Goal: Task Accomplishment & Management: Complete application form

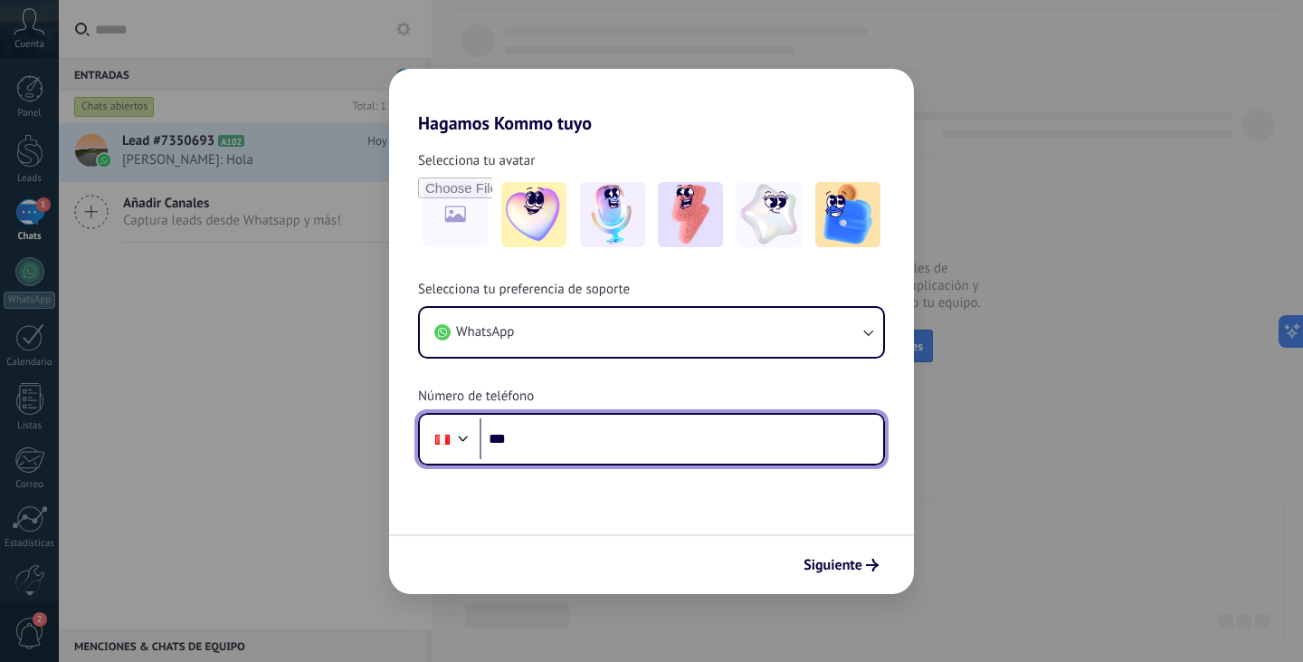
click at [462, 437] on div at bounding box center [464, 436] width 22 height 22
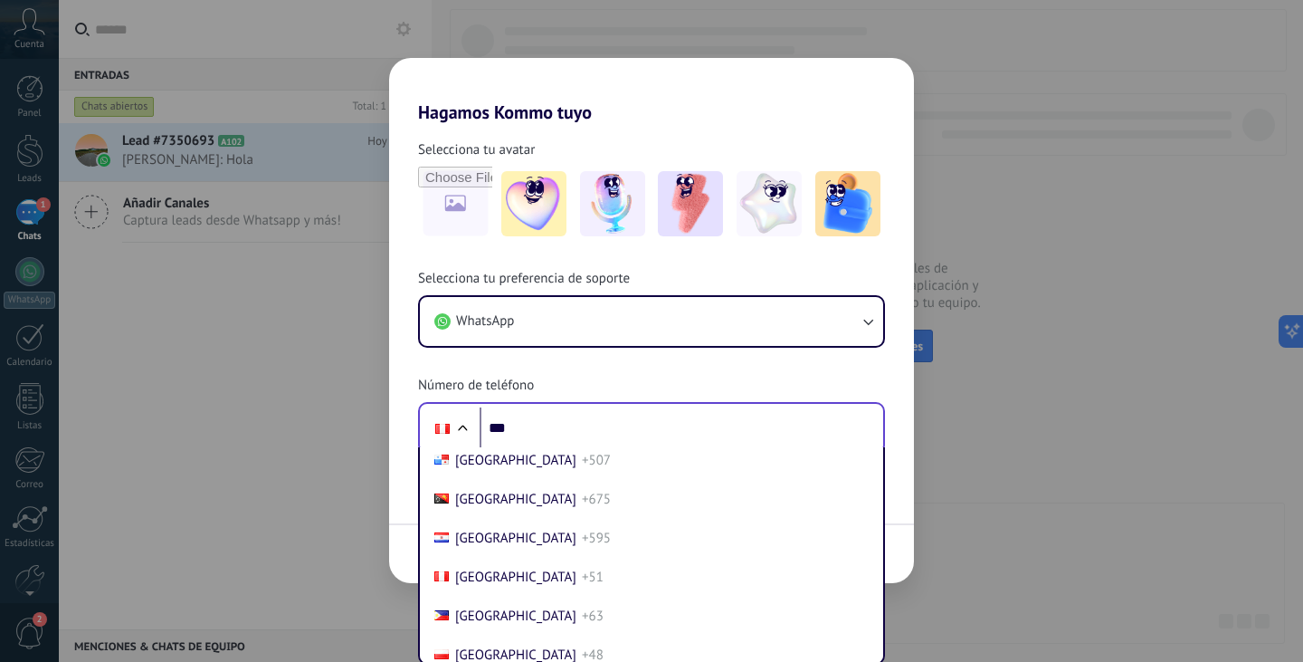
scroll to position [4675, 0]
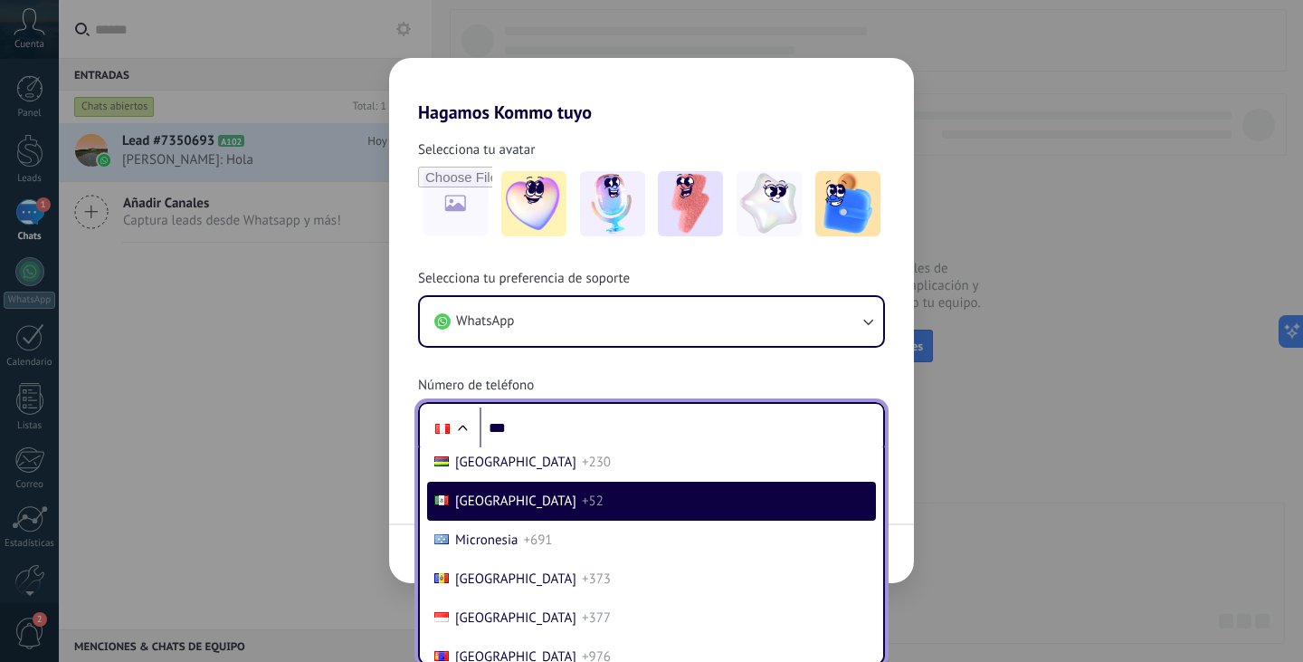
click at [461, 510] on span "[GEOGRAPHIC_DATA]" at bounding box center [515, 500] width 121 height 17
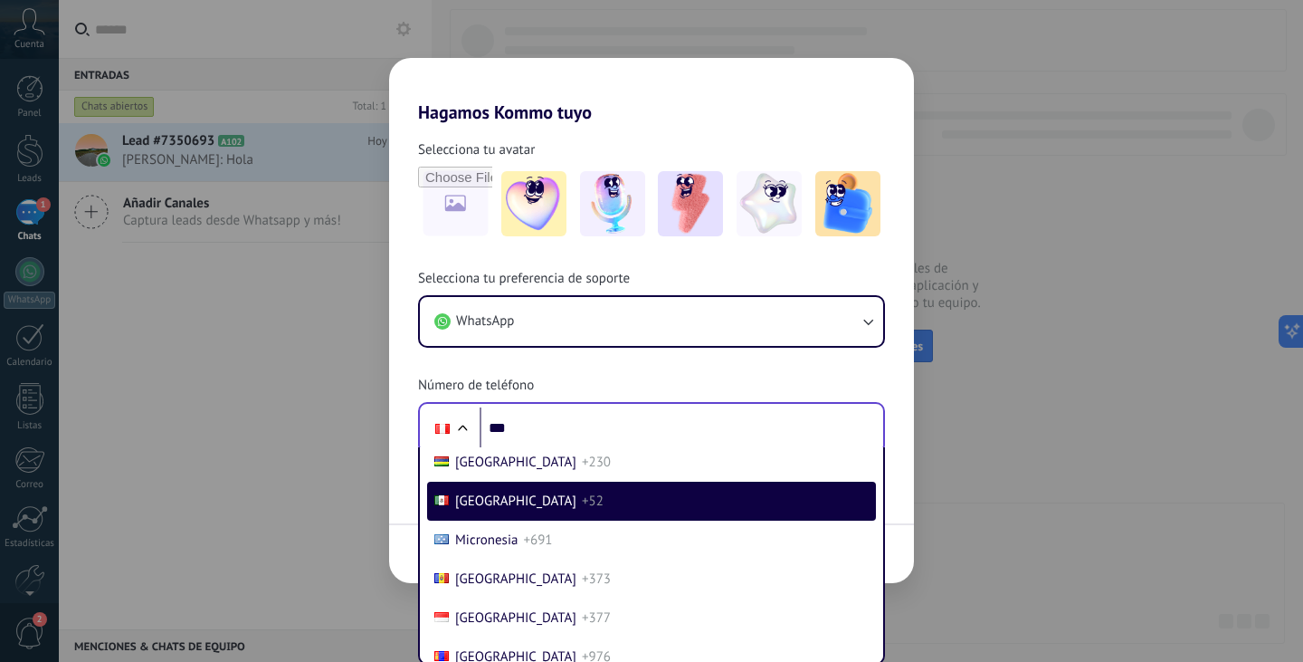
scroll to position [0, 0]
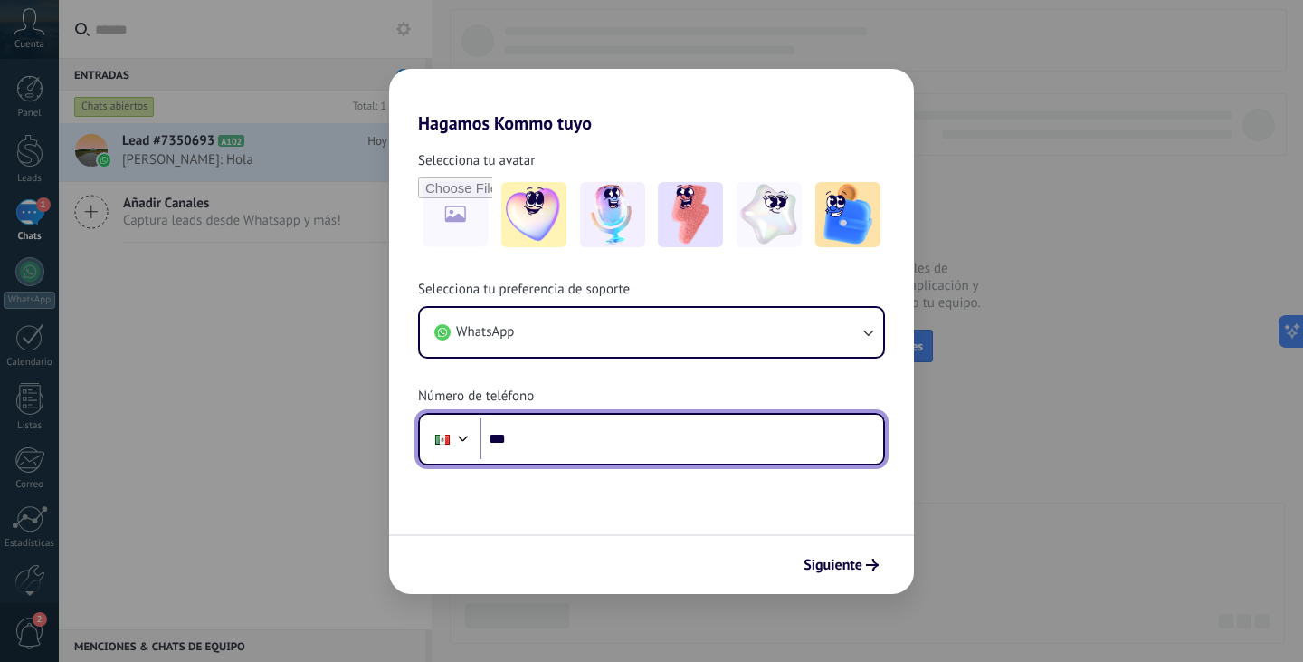
click at [519, 442] on input "***" at bounding box center [682, 439] width 404 height 42
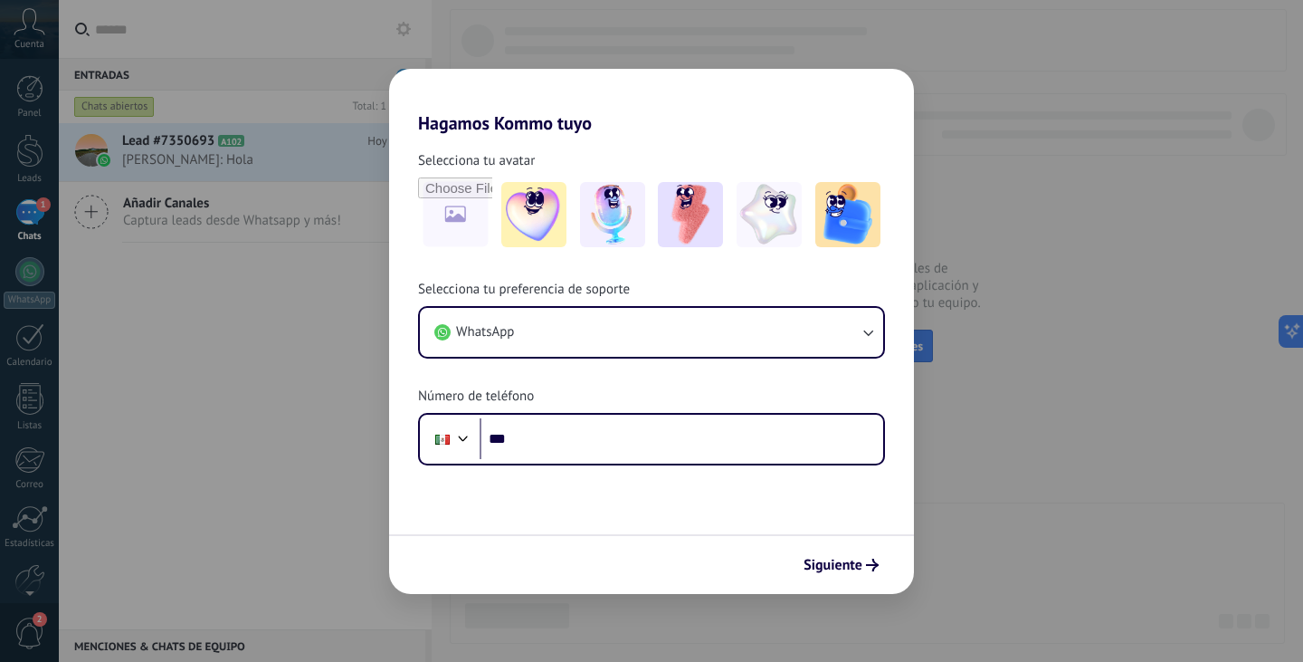
click at [341, 389] on div "Hagamos Kommo tuyo Selecciona tu avatar Selecciona tu preferencia de soporte Wh…" at bounding box center [651, 331] width 1303 height 662
click at [991, 576] on div "Hagamos Kommo tuyo Selecciona tu avatar Selecciona tu preferencia de soporte Wh…" at bounding box center [651, 331] width 1303 height 662
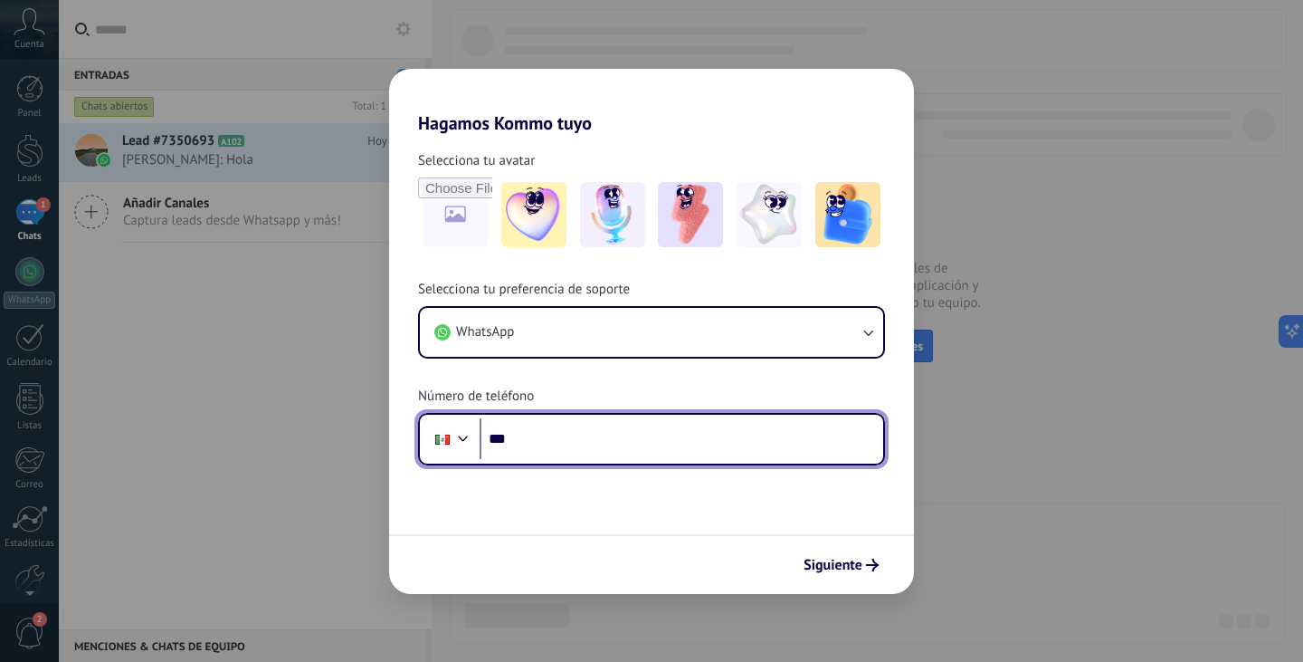
click at [552, 440] on input "***" at bounding box center [682, 439] width 404 height 42
type input "**********"
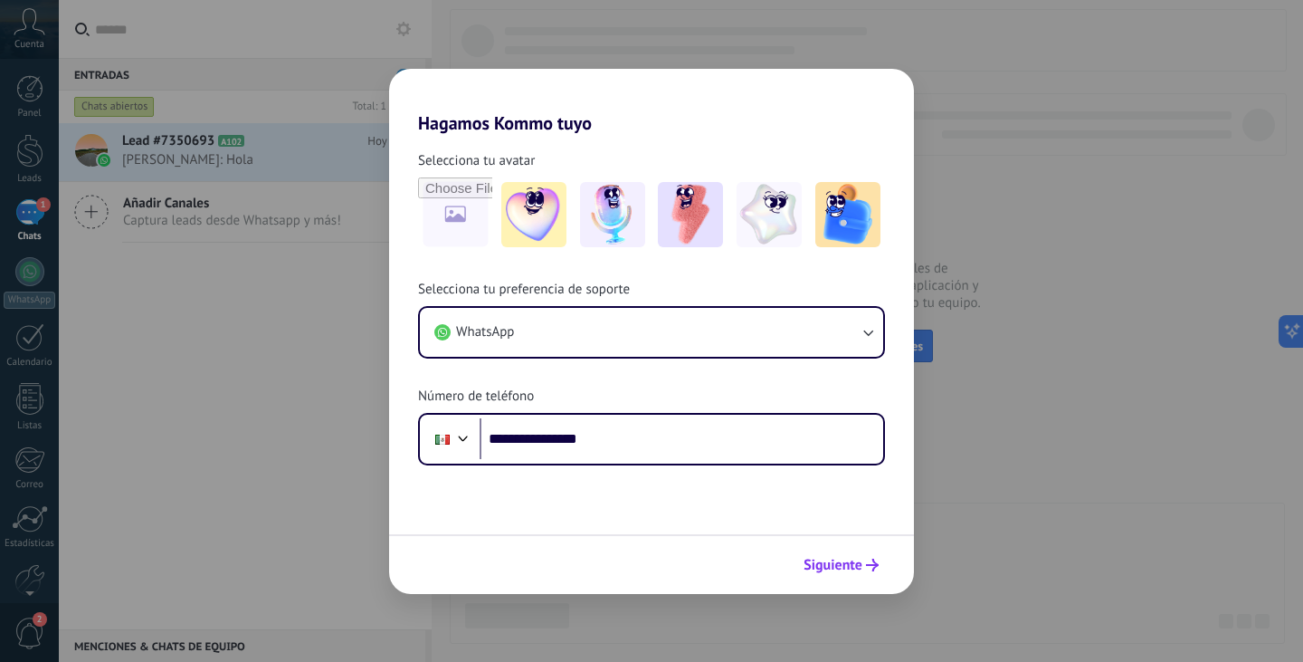
click at [840, 562] on span "Siguiente" at bounding box center [833, 564] width 59 height 13
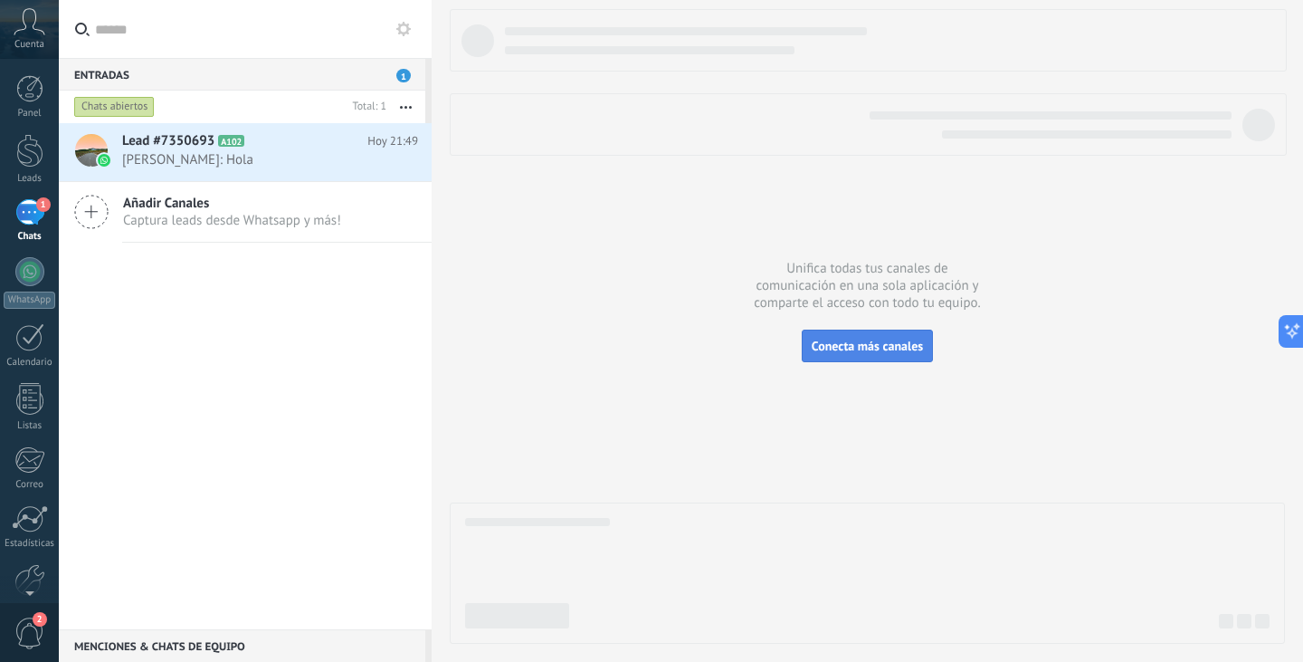
click at [842, 348] on span "Conecta más canales" at bounding box center [867, 346] width 111 height 16
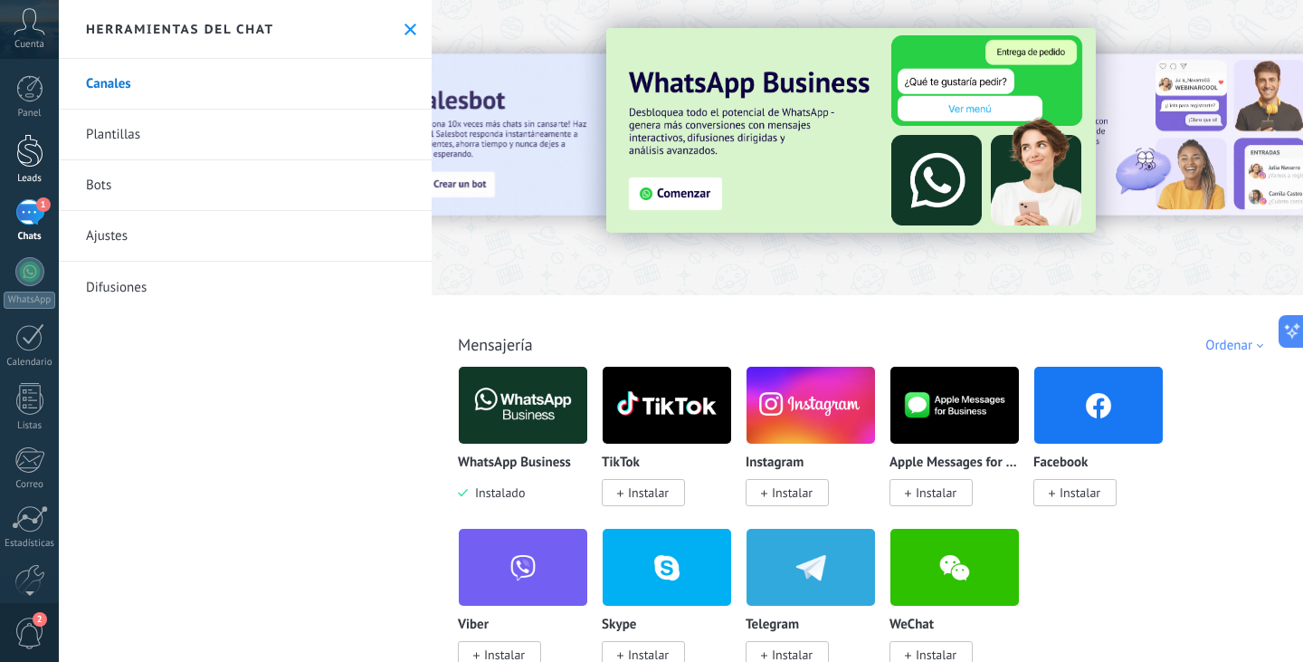
click at [34, 151] on div at bounding box center [29, 150] width 27 height 33
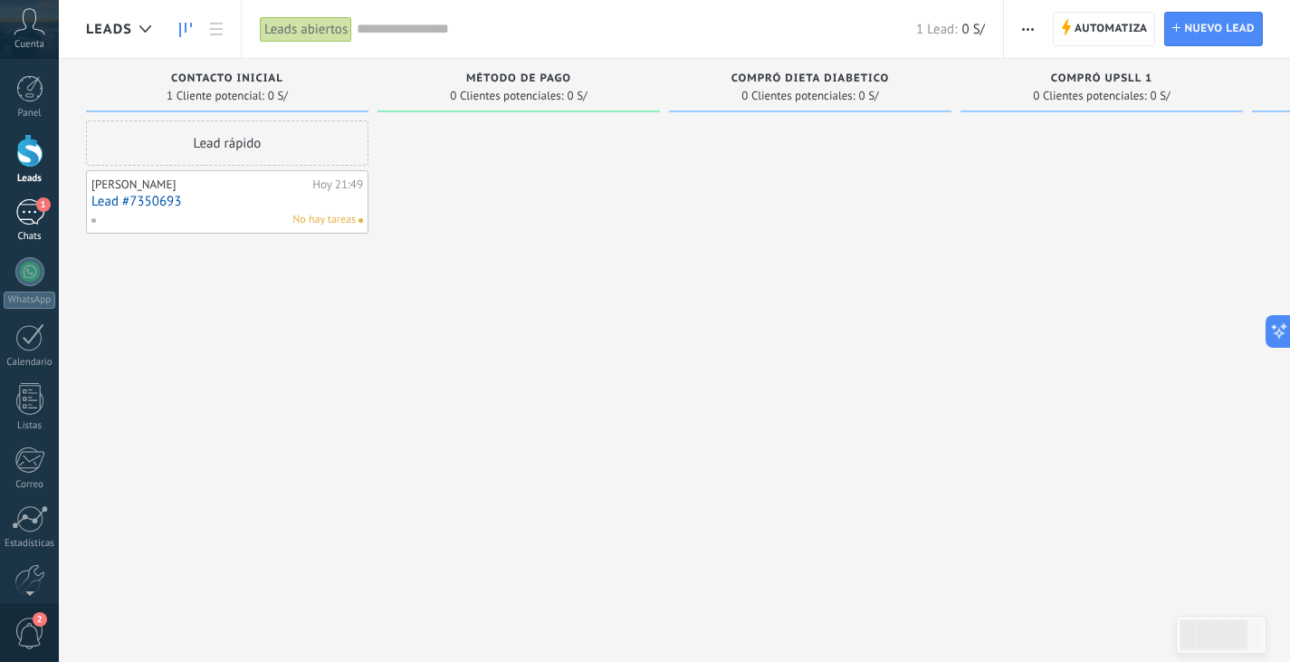
click at [25, 220] on div "1" at bounding box center [29, 212] width 29 height 26
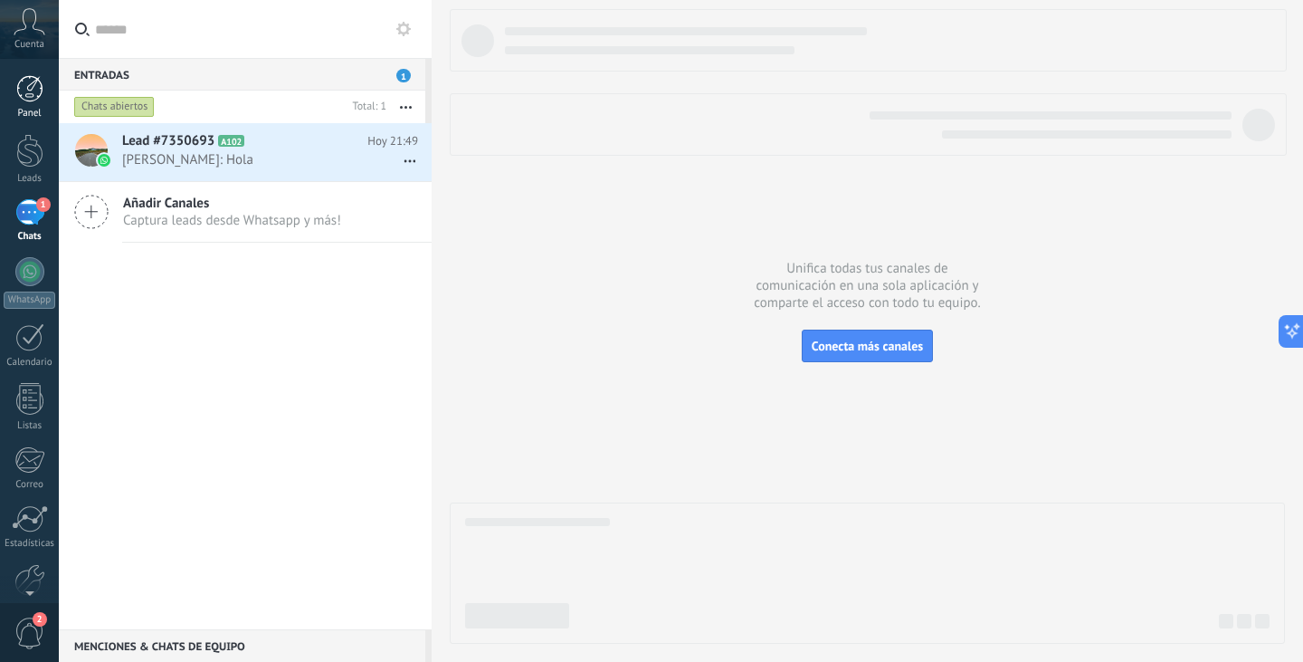
click at [34, 90] on div at bounding box center [29, 88] width 27 height 27
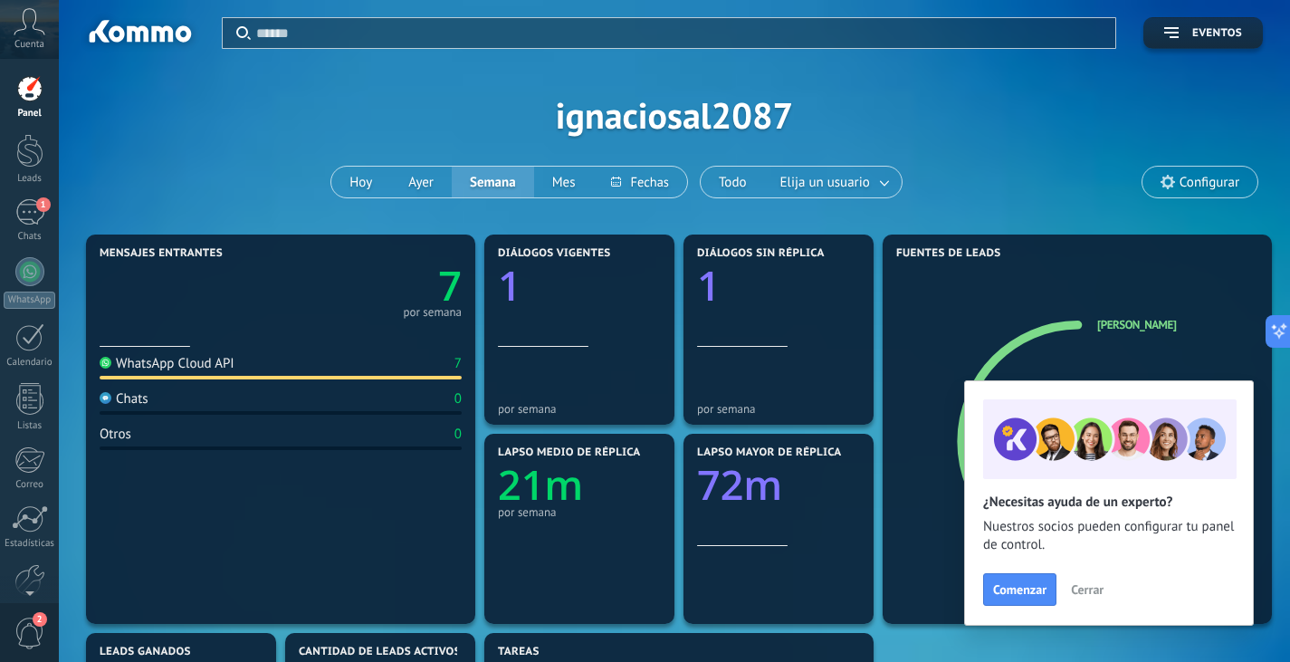
click at [204, 121] on div "Aplicar Eventos ignaciosal2087 [PERSON_NAME] Semana Mes Todo Elija un usuario C…" at bounding box center [674, 115] width 1177 height 230
click at [32, 91] on div at bounding box center [29, 88] width 27 height 27
click at [28, 143] on div at bounding box center [29, 150] width 27 height 33
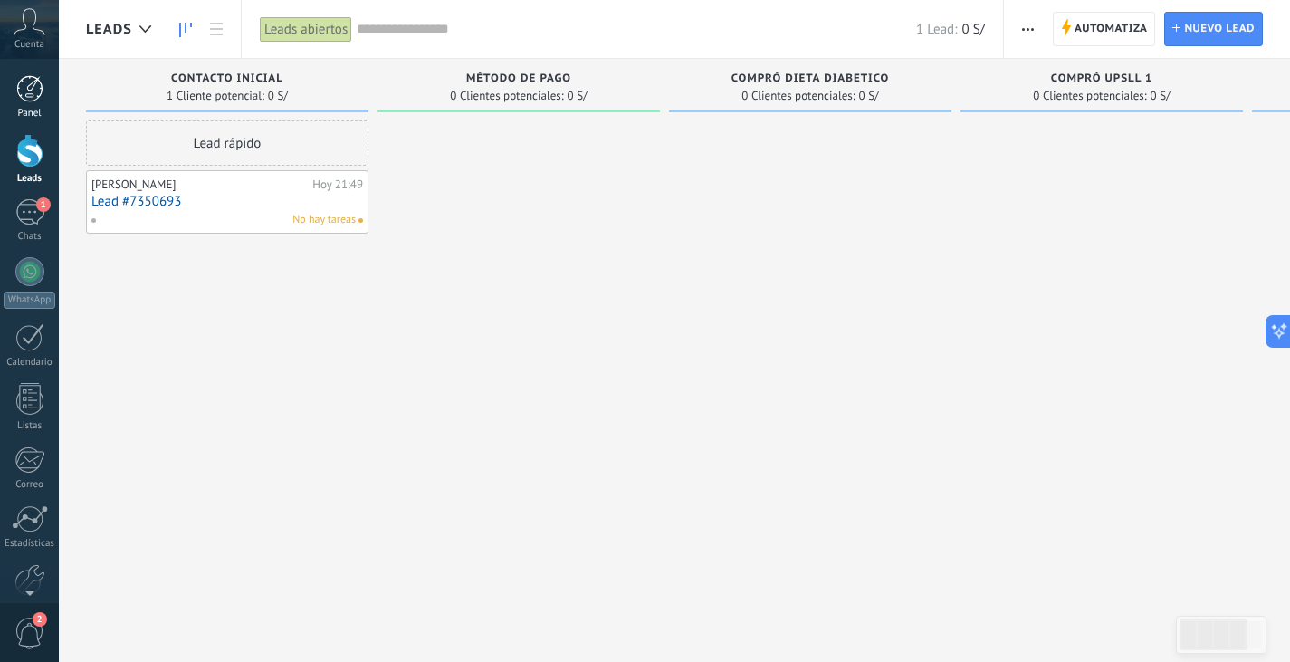
click at [32, 90] on div at bounding box center [29, 88] width 27 height 27
